Goal: Transaction & Acquisition: Purchase product/service

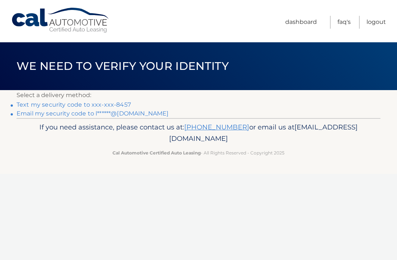
click at [80, 105] on link "Text my security code to xxx-xxx-8457" at bounding box center [74, 104] width 114 height 7
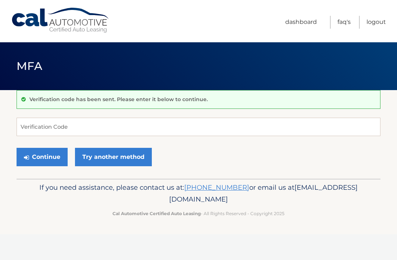
click at [86, 104] on div "Verification code has been sent. Please enter it below to continue." at bounding box center [199, 99] width 364 height 19
click at [61, 126] on input "Verification Code" at bounding box center [199, 127] width 364 height 18
type input "869001"
click at [50, 157] on button "Continue" at bounding box center [42, 157] width 51 height 18
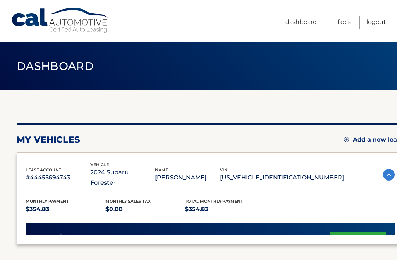
click at [50, 153] on div "lease account #44455694743 vehicle 2024 Subaru Forester name [PERSON_NAME] vin …" at bounding box center [211, 198] width 388 height 92
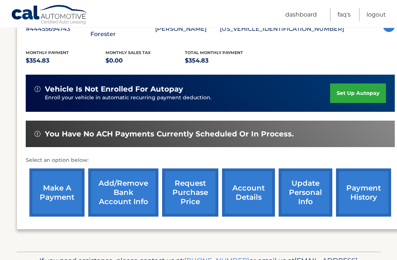
scroll to position [149, 0]
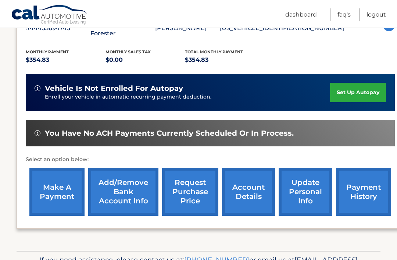
click at [62, 185] on link "make a payment" at bounding box center [56, 192] width 55 height 48
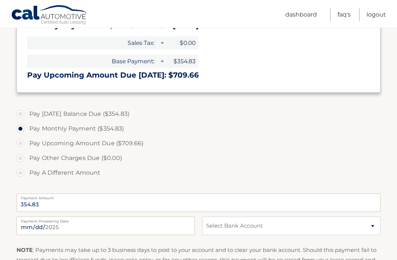
scroll to position [198, 0]
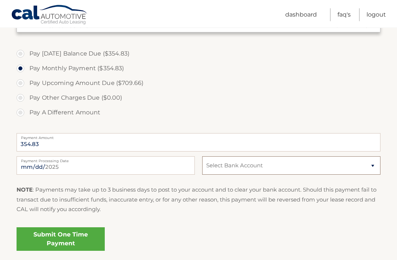
click at [376, 164] on select "Select Bank Account Checking CAPITAL ONE N.A. *****2993 Checking SUFFOLK FEDERA…" at bounding box center [291, 166] width 178 height 18
select select "YzhkYjdkOWMtMmZiZi00OGY3LWE3ODYtNWM1M2U5NWVjZWYz"
click at [72, 237] on link "Submit One Time Payment" at bounding box center [61, 239] width 88 height 24
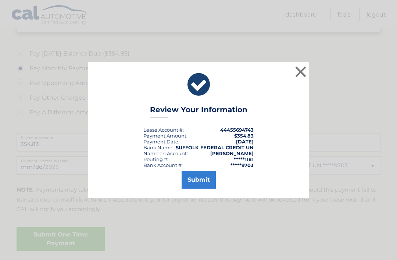
click at [198, 189] on button "Submit" at bounding box center [199, 180] width 34 height 18
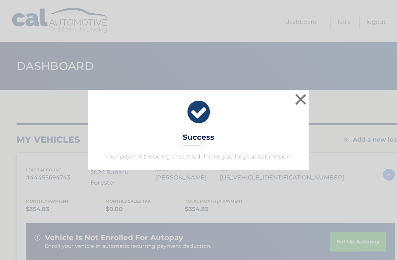
click at [299, 106] on button "×" at bounding box center [301, 99] width 15 height 15
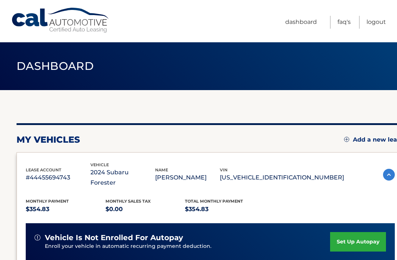
click at [375, 24] on link "Logout" at bounding box center [376, 22] width 19 height 13
